Goal: Information Seeking & Learning: Check status

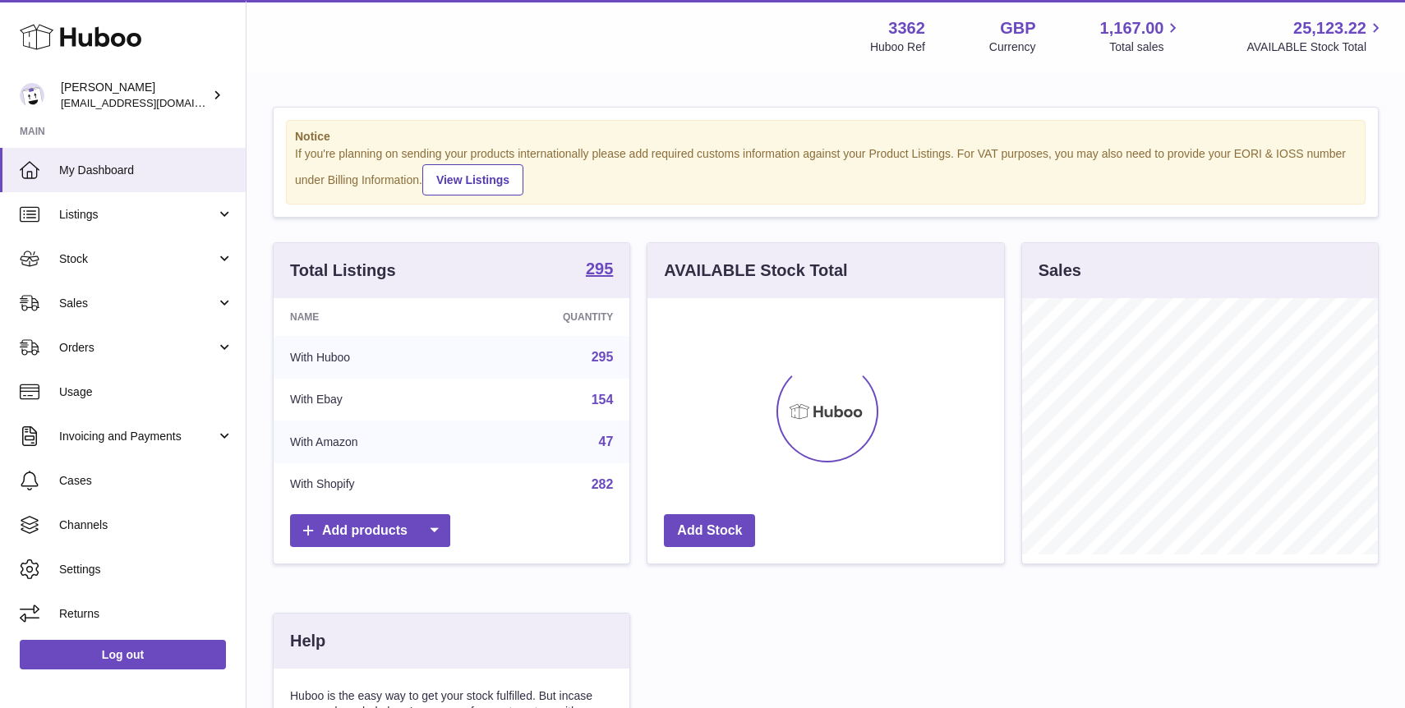
scroll to position [256, 356]
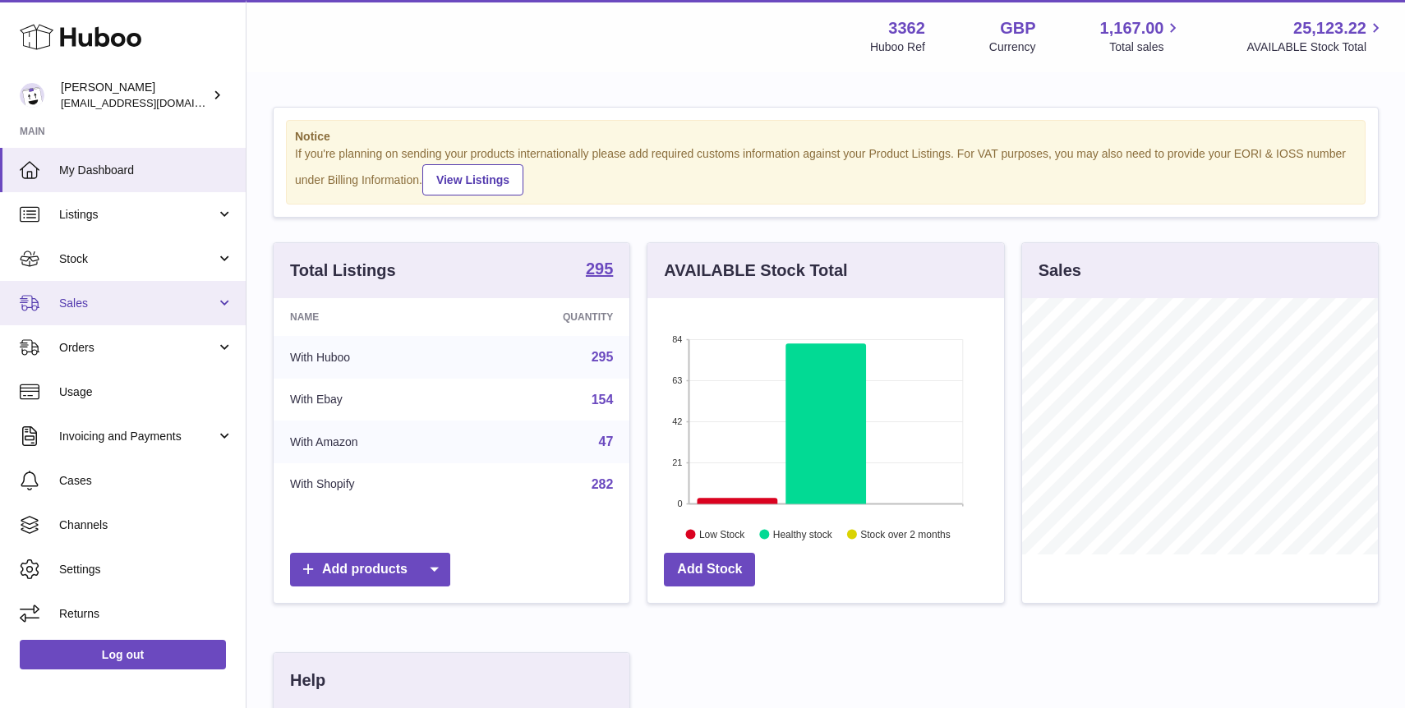
click at [94, 305] on span "Sales" at bounding box center [137, 304] width 157 height 16
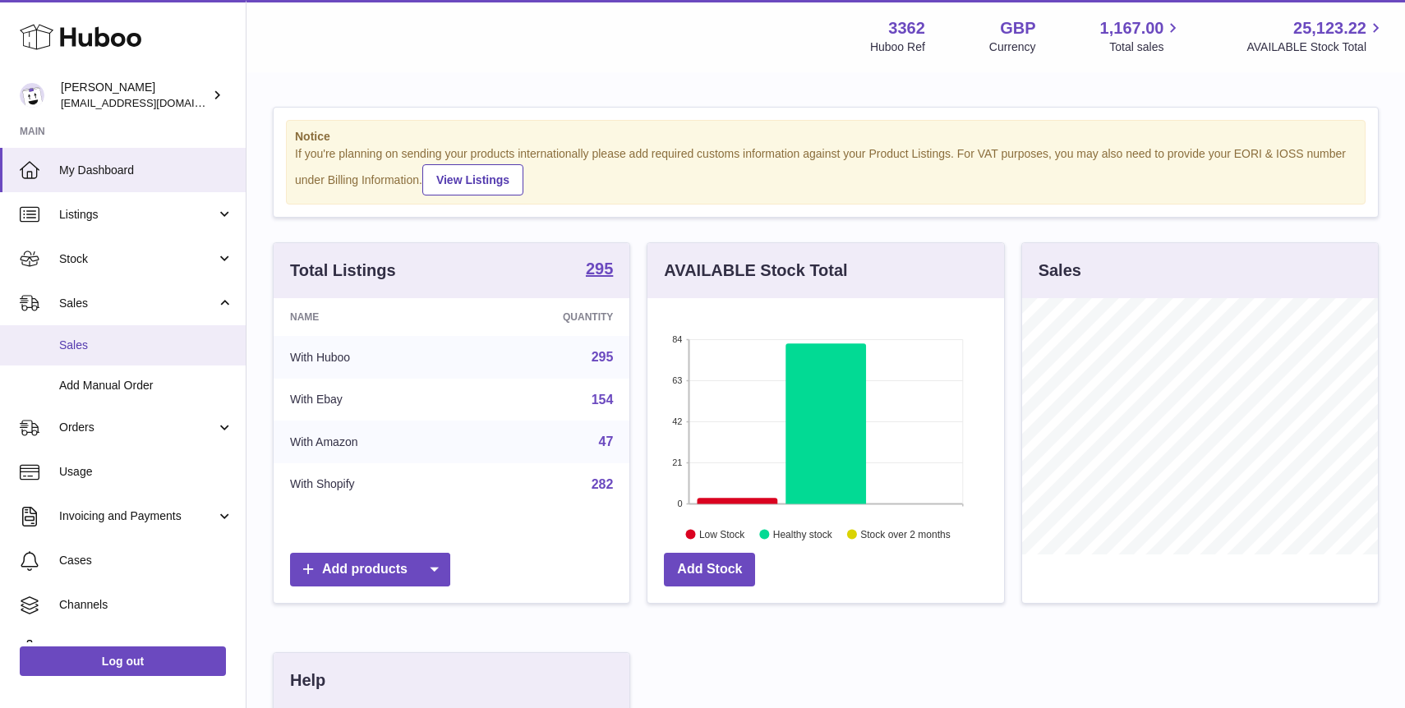
click at [166, 343] on span "Sales" at bounding box center [146, 346] width 174 height 16
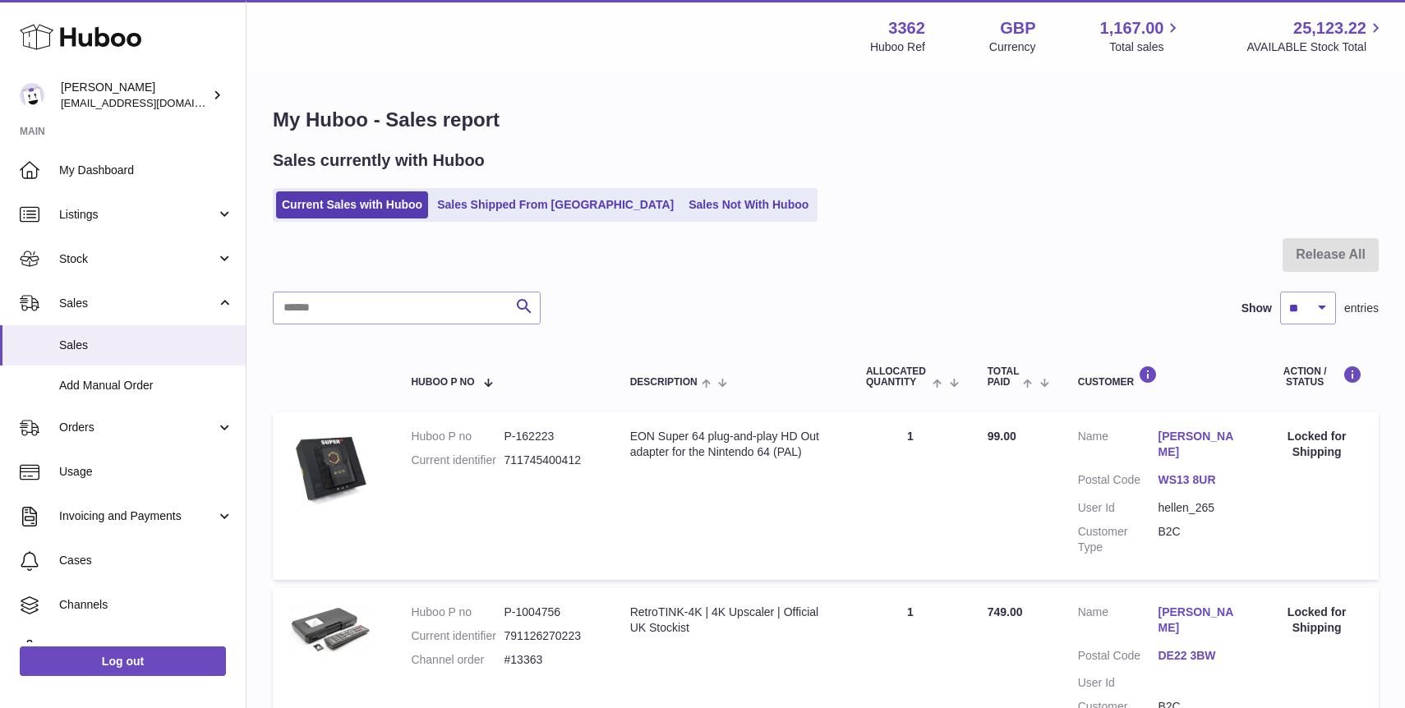
click at [537, 186] on div "Sales currently with Huboo Current Sales with Huboo Sales Shipped From [GEOGRAP…" at bounding box center [826, 185] width 1106 height 72
click at [544, 204] on link "Sales Shipped From [GEOGRAPHIC_DATA]" at bounding box center [555, 204] width 248 height 27
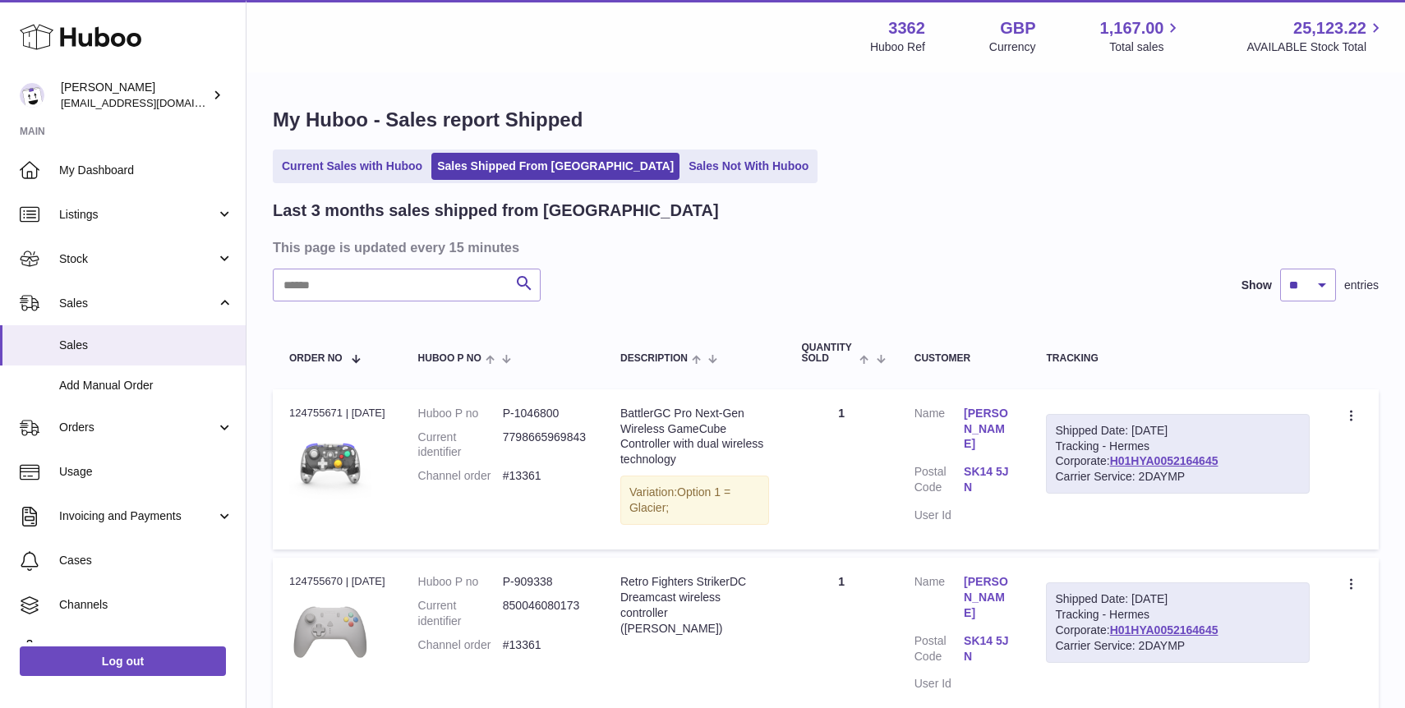
click at [683, 169] on link "Sales Not With Huboo" at bounding box center [748, 166] width 131 height 27
